Goal: Transaction & Acquisition: Subscribe to service/newsletter

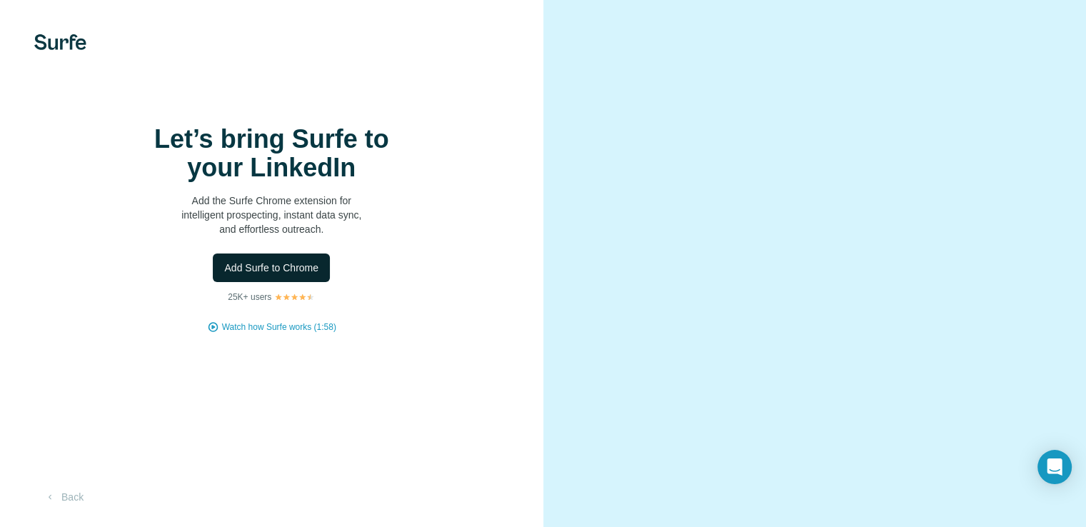
click at [303, 275] on span "Add Surfe to Chrome" at bounding box center [271, 268] width 94 height 14
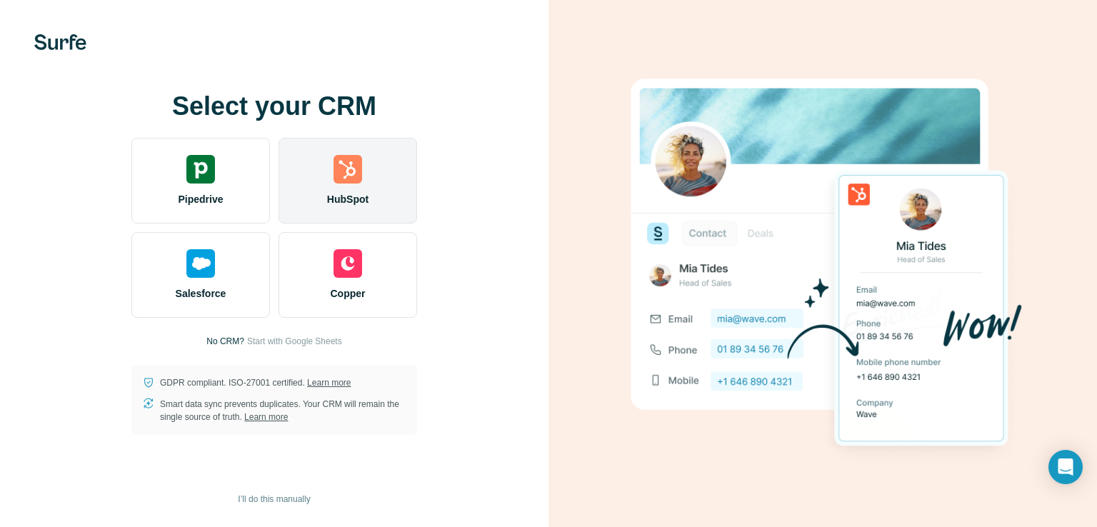
click at [357, 176] on img at bounding box center [347, 169] width 29 height 29
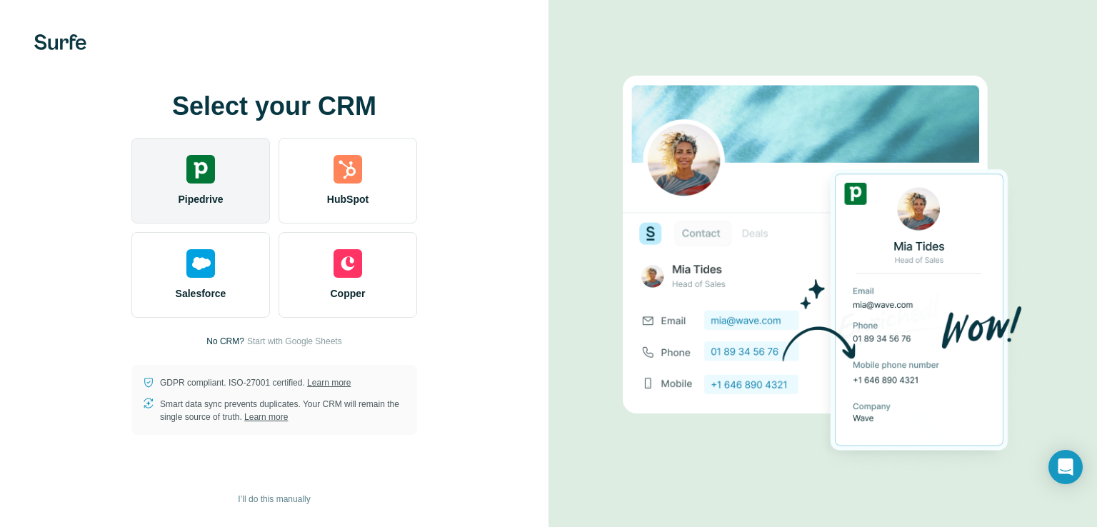
click at [239, 178] on div "Pipedrive" at bounding box center [200, 181] width 139 height 86
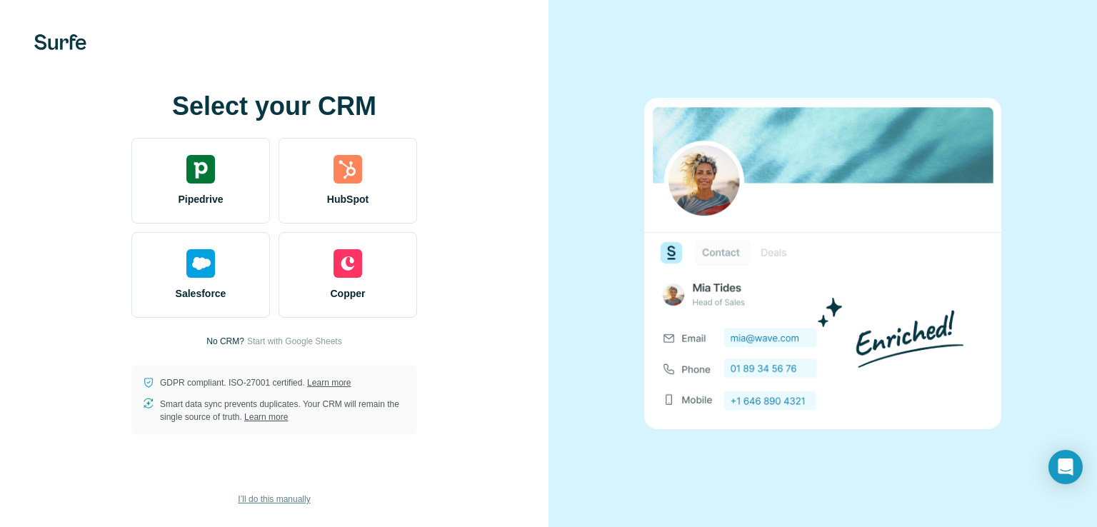
click at [257, 490] on button "I’ll do this manually" at bounding box center [274, 498] width 92 height 21
